Goal: Information Seeking & Learning: Learn about a topic

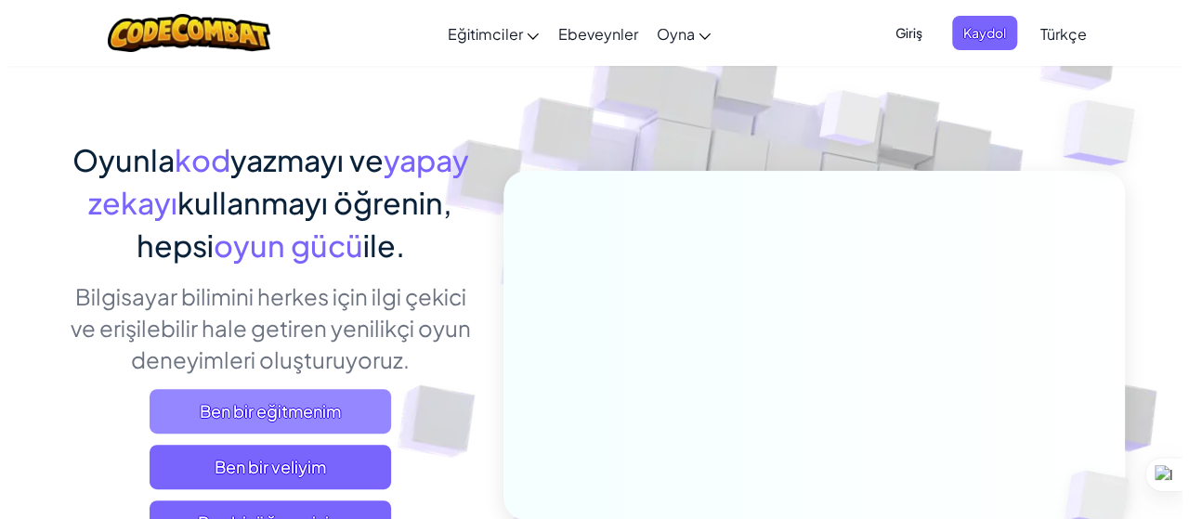
scroll to position [186, 0]
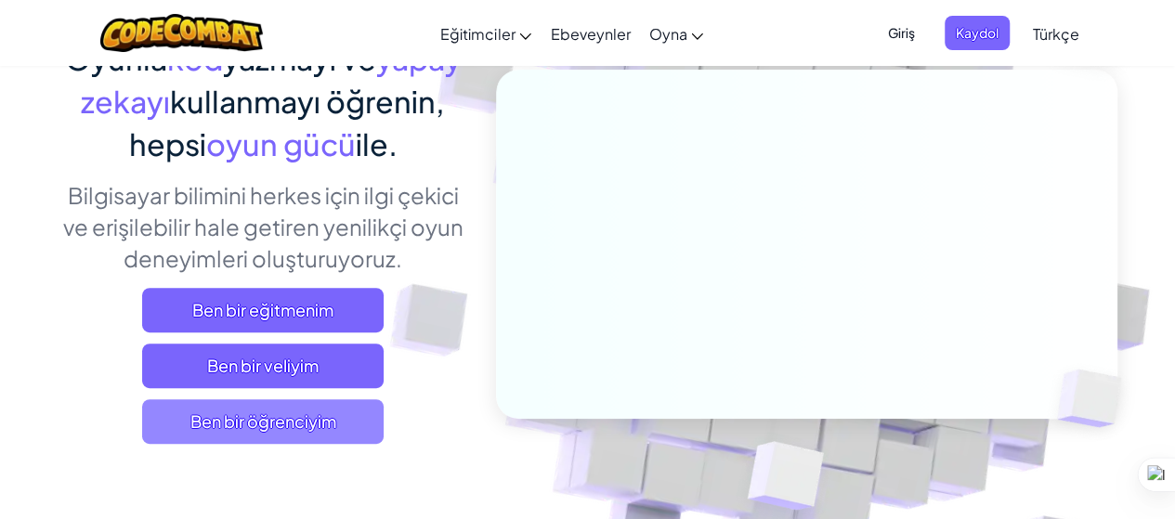
click at [254, 419] on span "Ben bir öğrenciyim" at bounding box center [262, 421] width 241 height 45
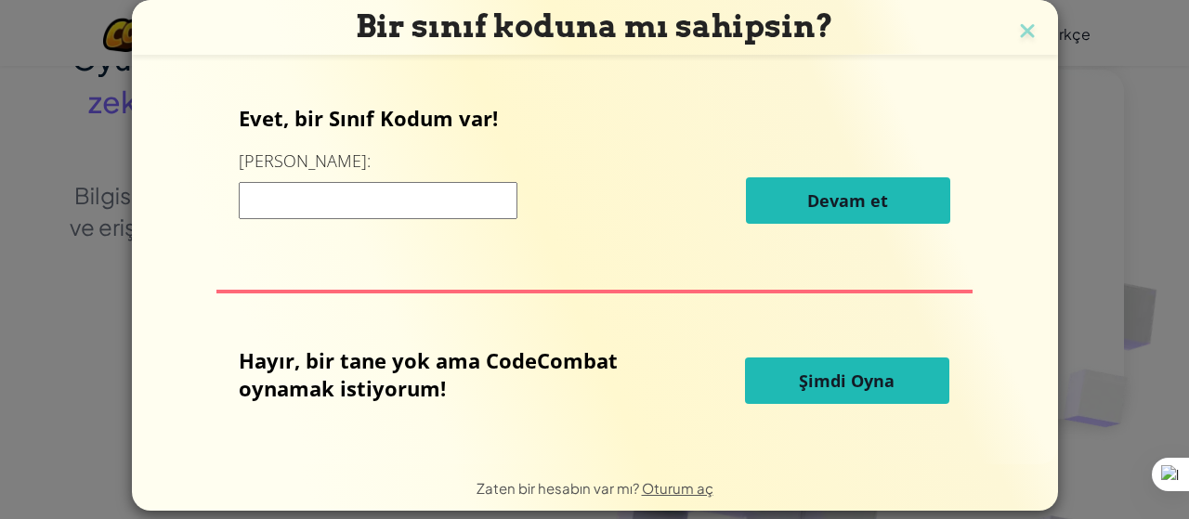
click at [834, 380] on span "Şimdi Oyna" at bounding box center [847, 381] width 96 height 22
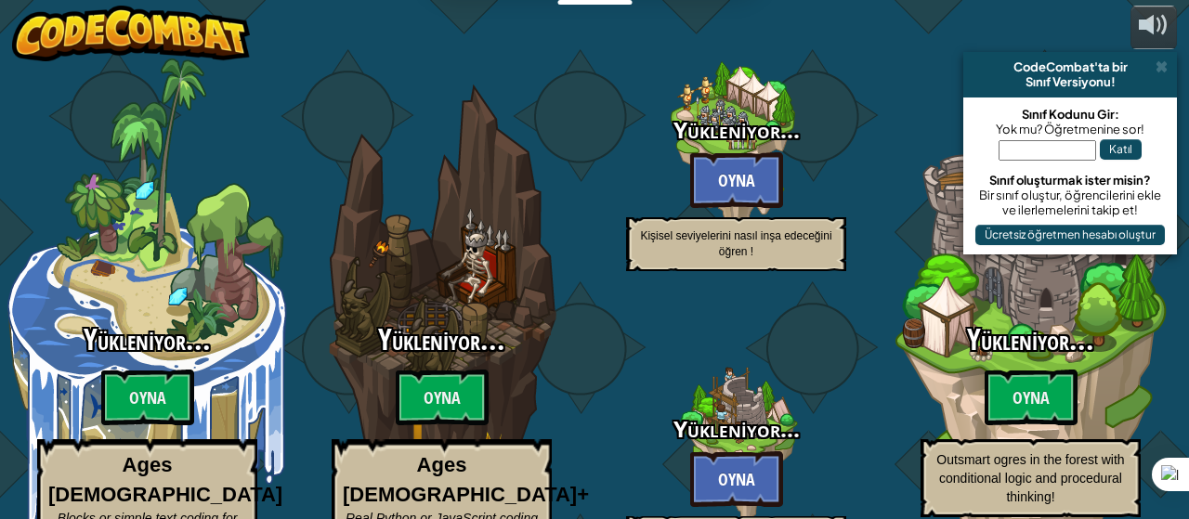
select select "tr"
